Goal: Task Accomplishment & Management: Complete application form

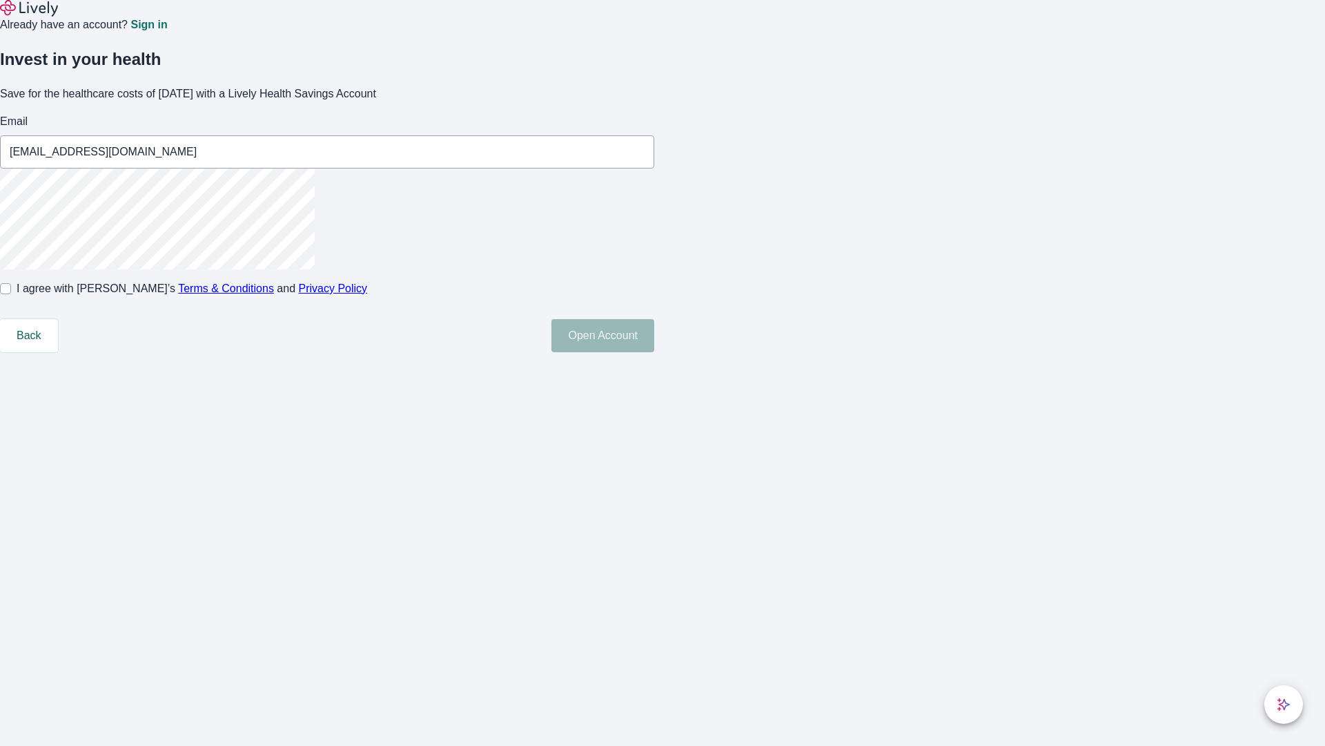
click at [11, 294] on input "I agree with Lively’s Terms & Conditions and Privacy Policy" at bounding box center [5, 288] width 11 height 11
checkbox input "true"
click at [654, 352] on button "Open Account" at bounding box center [603, 335] width 103 height 33
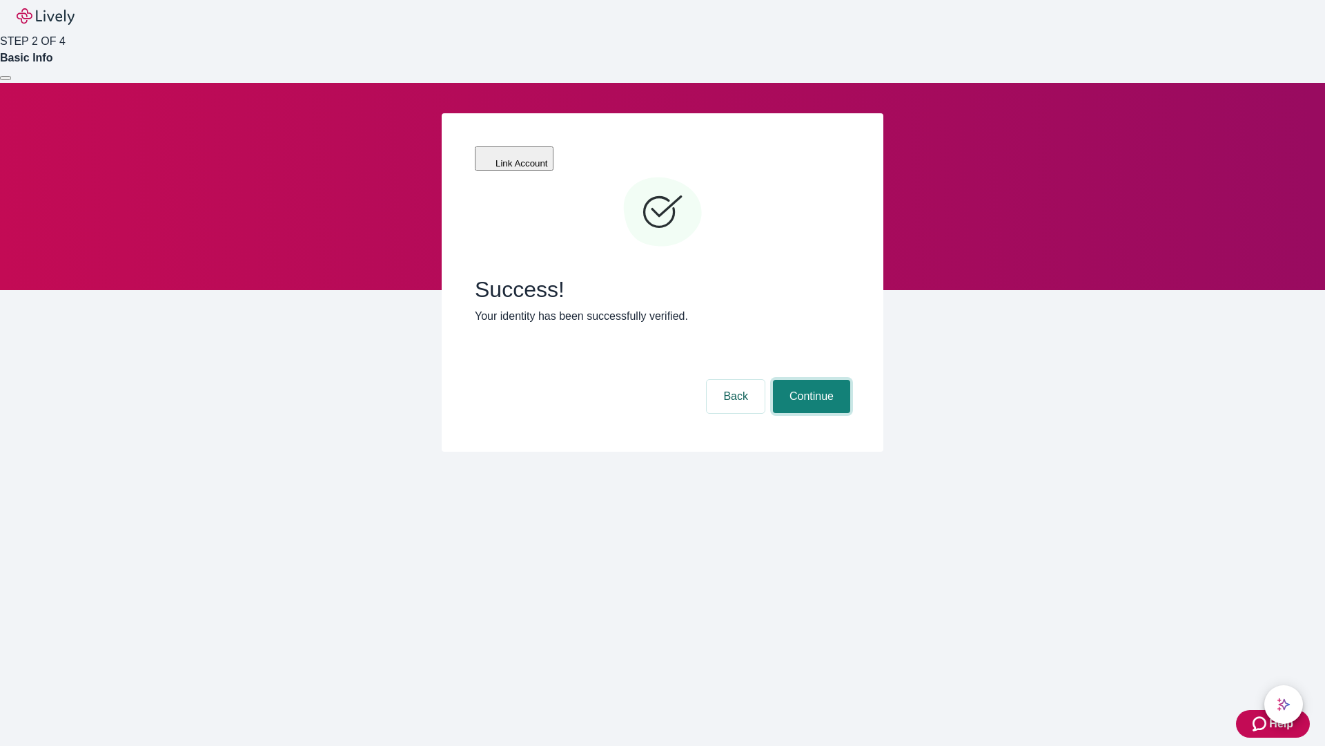
click at [810, 380] on button "Continue" at bounding box center [811, 396] width 77 height 33
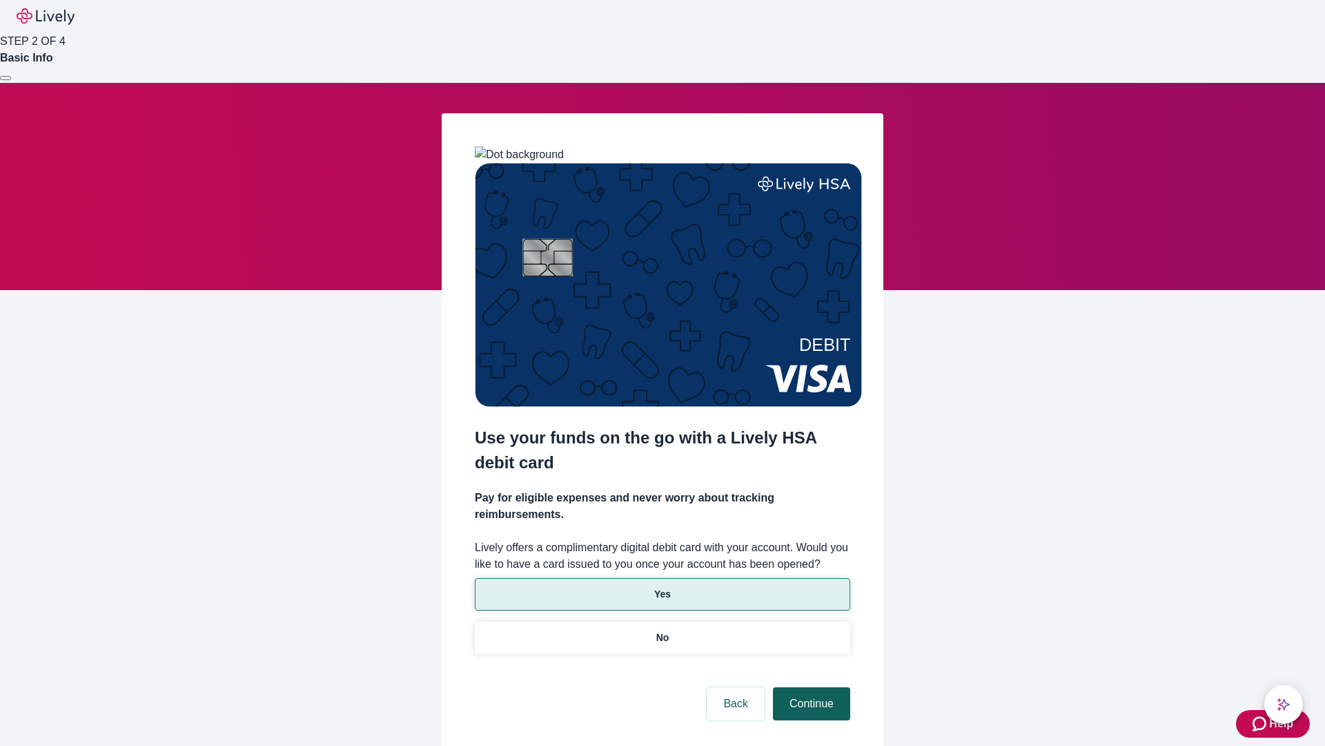
click at [662, 630] on p "No" at bounding box center [663, 637] width 13 height 14
click at [810, 687] on button "Continue" at bounding box center [811, 703] width 77 height 33
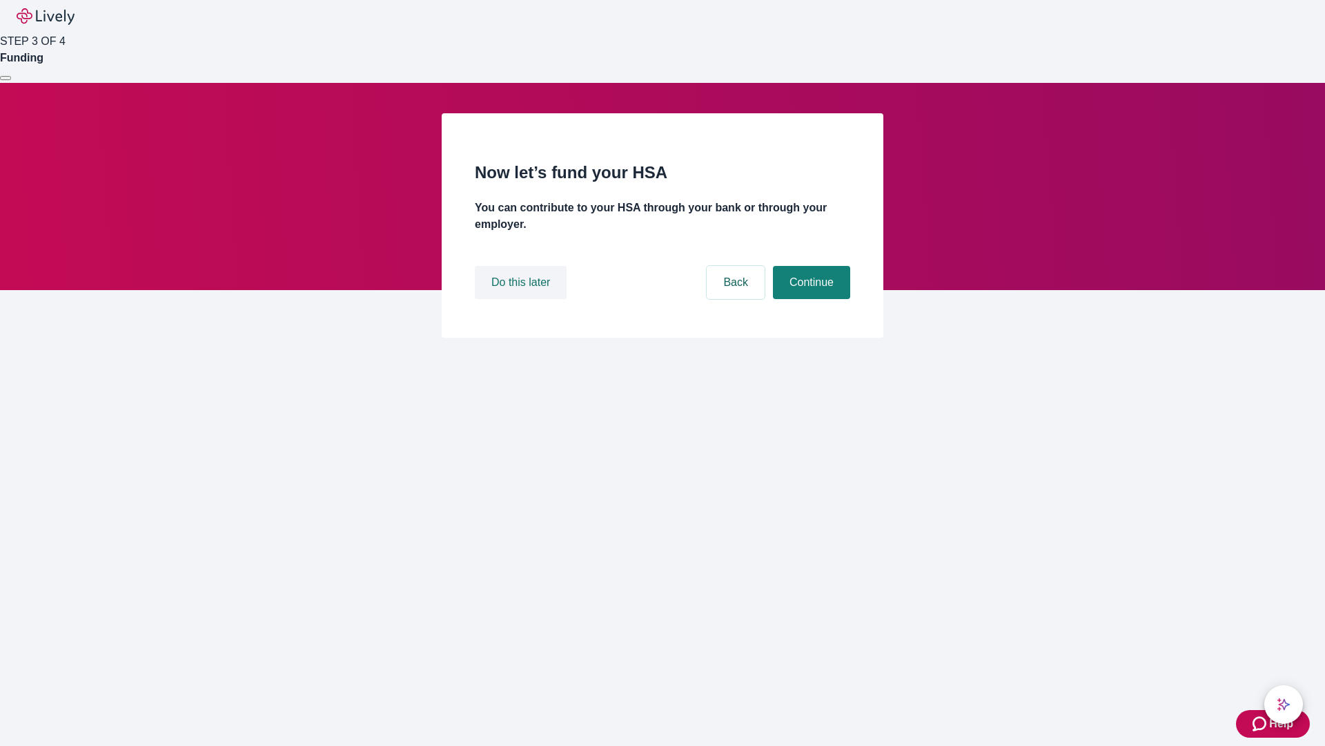
click at [523, 299] on button "Do this later" at bounding box center [521, 282] width 92 height 33
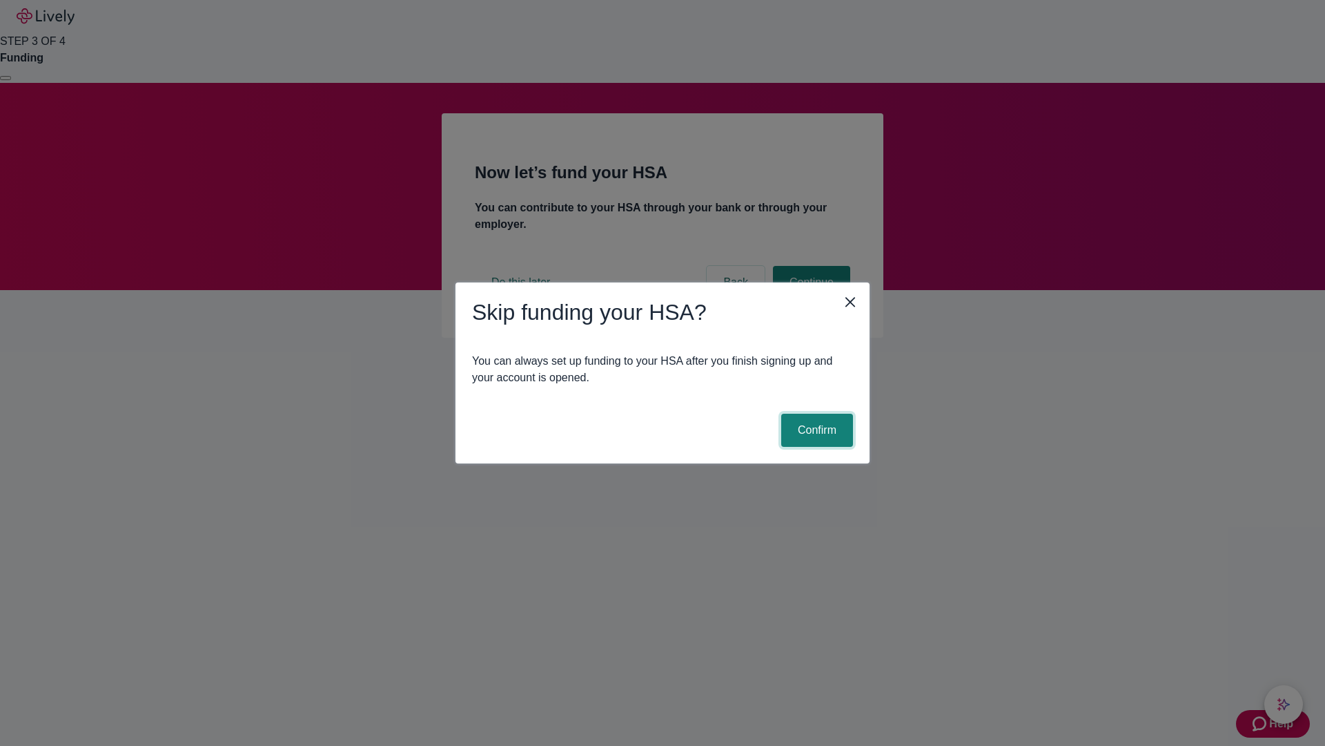
click at [815, 430] on button "Confirm" at bounding box center [817, 430] width 72 height 33
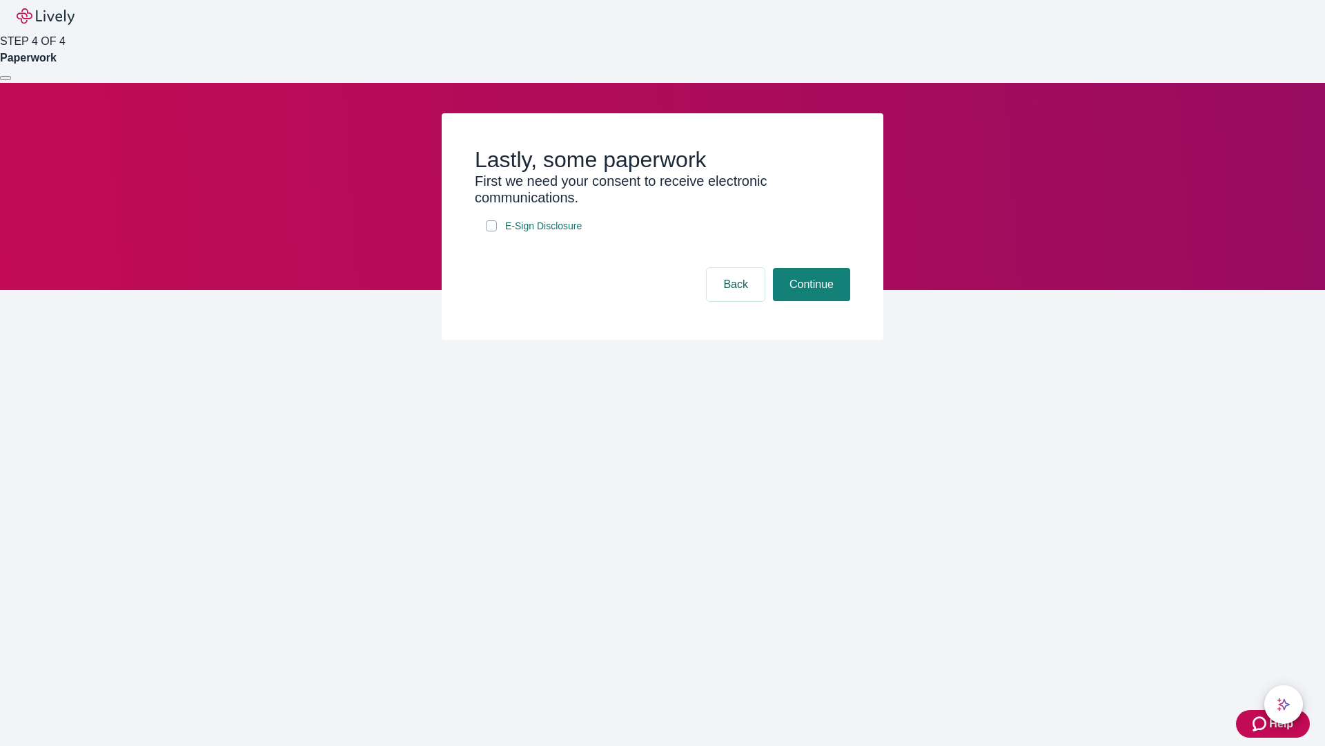
click at [492, 231] on input "E-Sign Disclosure" at bounding box center [491, 225] width 11 height 11
checkbox input "true"
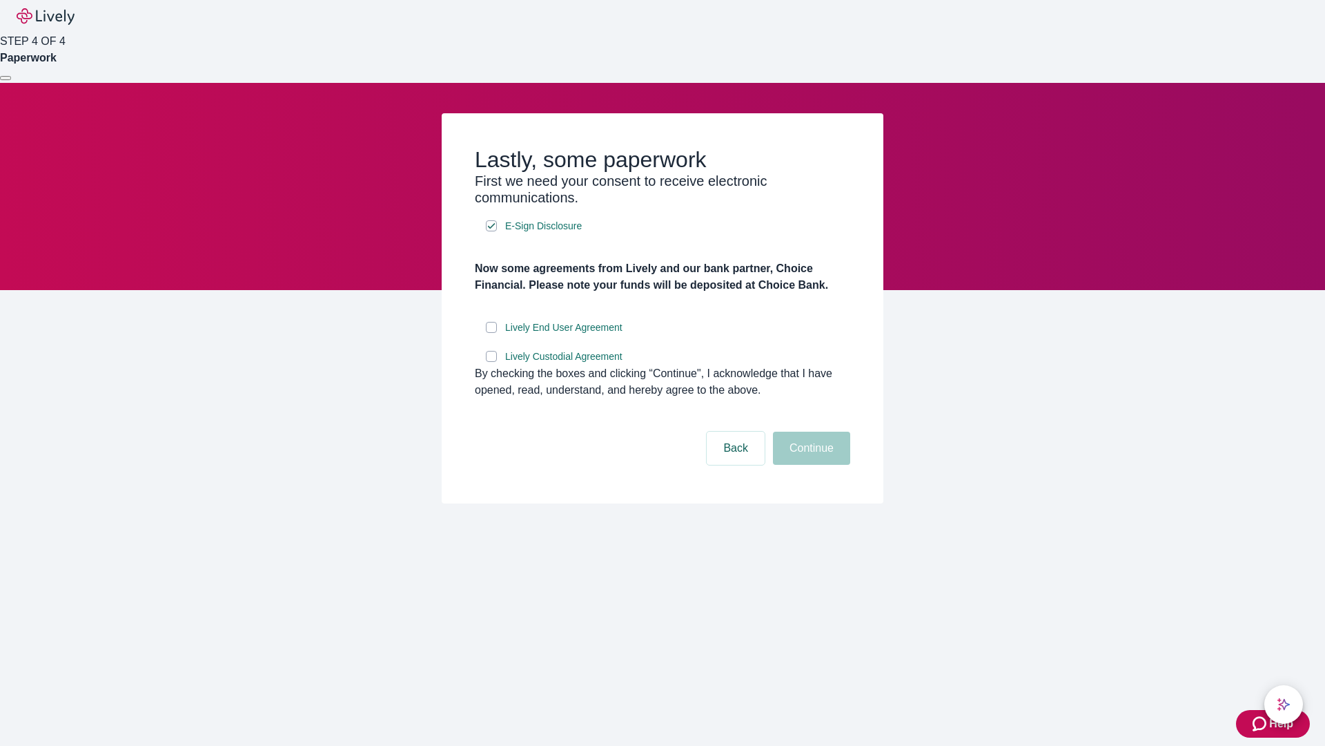
click at [492, 333] on input "Lively End User Agreement" at bounding box center [491, 327] width 11 height 11
checkbox input "true"
click at [492, 362] on input "Lively Custodial Agreement" at bounding box center [491, 356] width 11 height 11
checkbox input "true"
click at [810, 465] on button "Continue" at bounding box center [811, 447] width 77 height 33
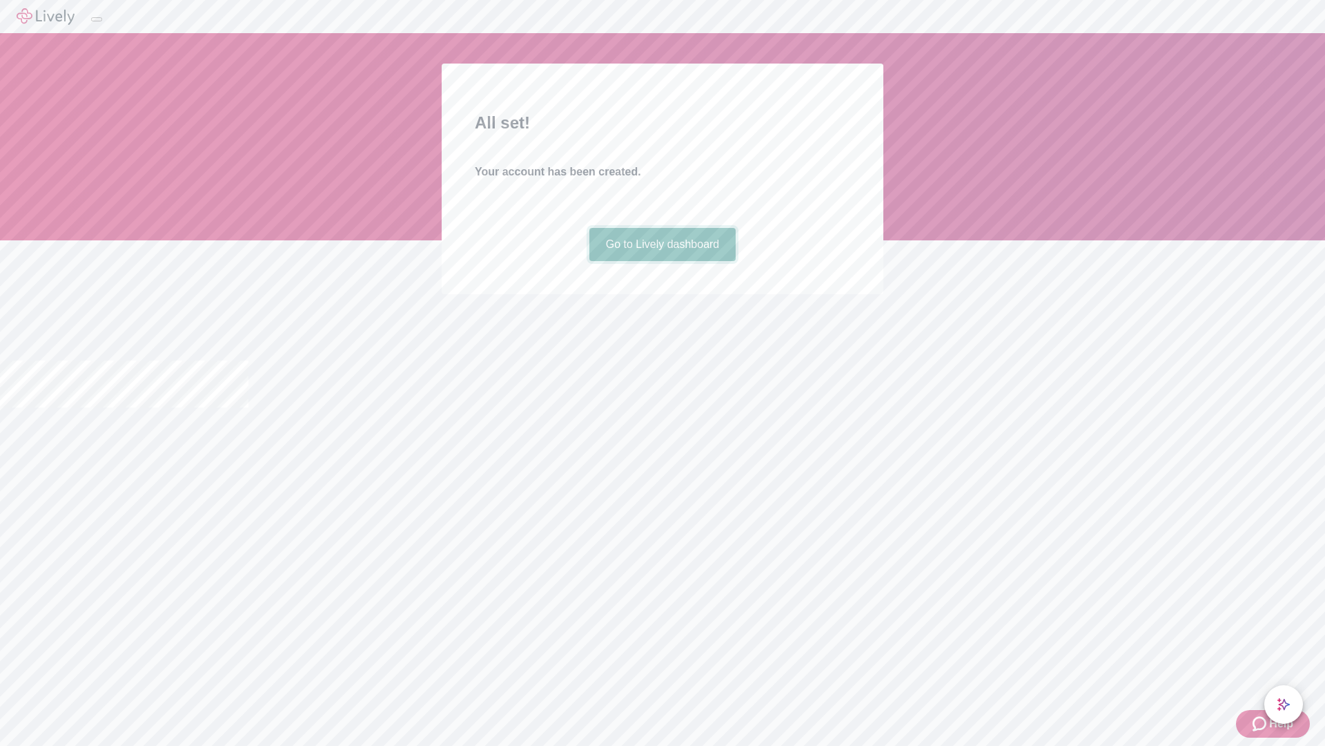
click at [662, 261] on link "Go to Lively dashboard" at bounding box center [663, 244] width 147 height 33
